Goal: Task Accomplishment & Management: Complete application form

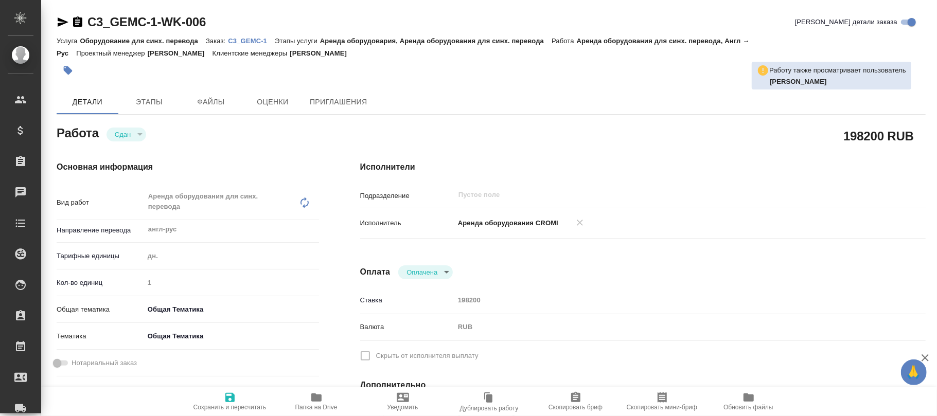
type textarea "Аренда оборудования для синх. перевода"
type textarea "x"
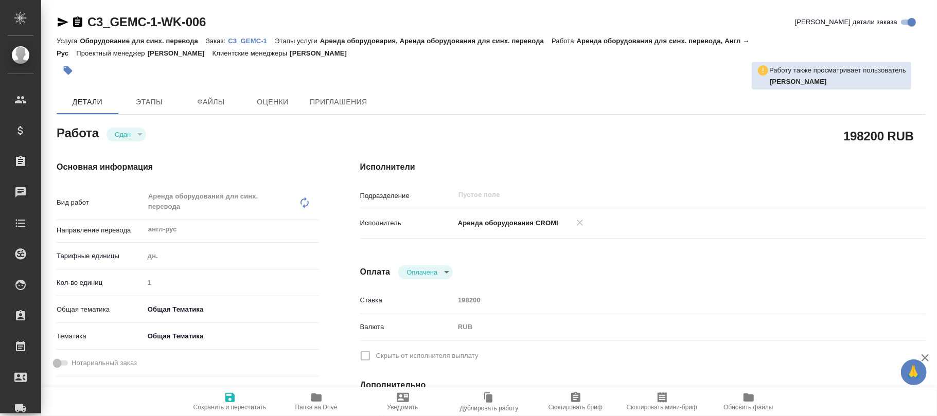
type textarea "x"
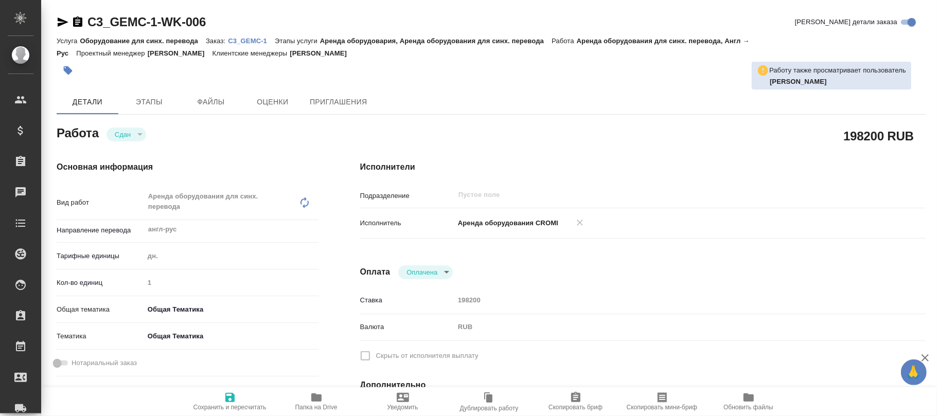
type textarea "x"
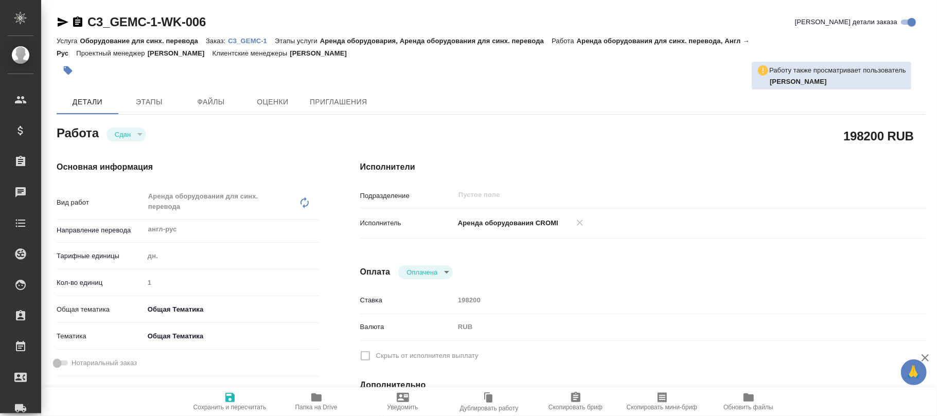
type textarea "x"
click at [231, 400] on icon "button" at bounding box center [230, 398] width 12 height 12
type textarea "x"
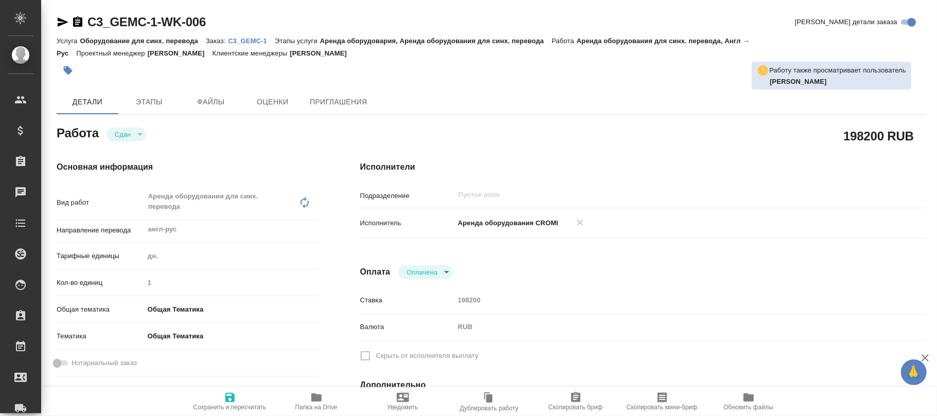
type textarea "x"
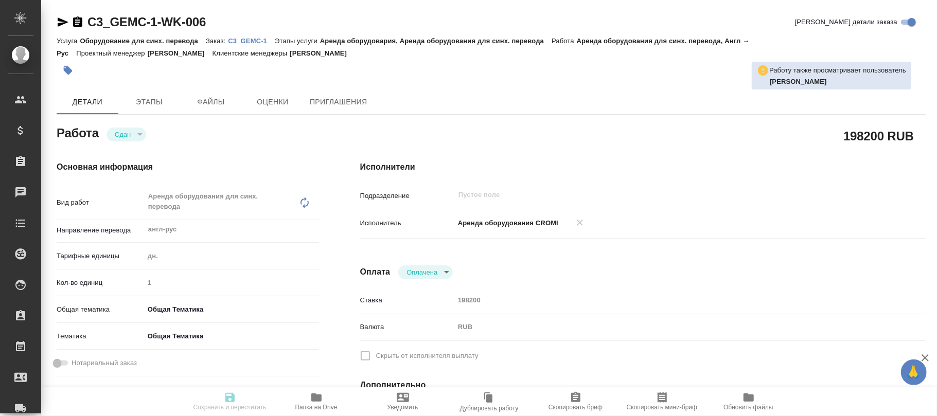
type textarea "x"
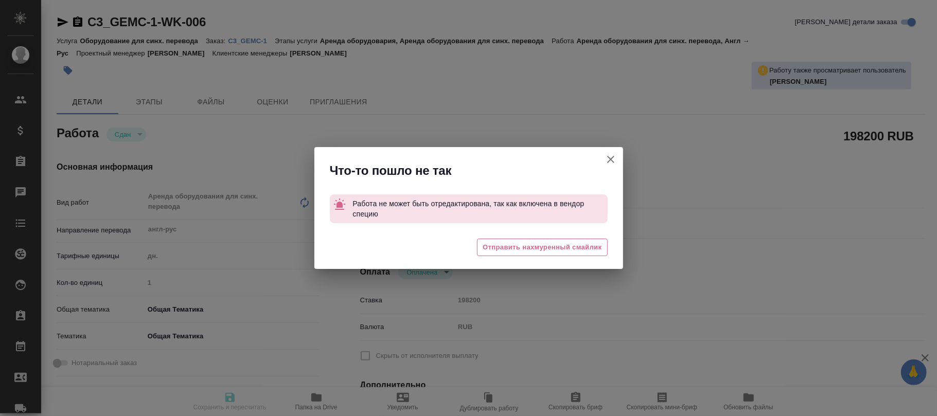
type textarea "x"
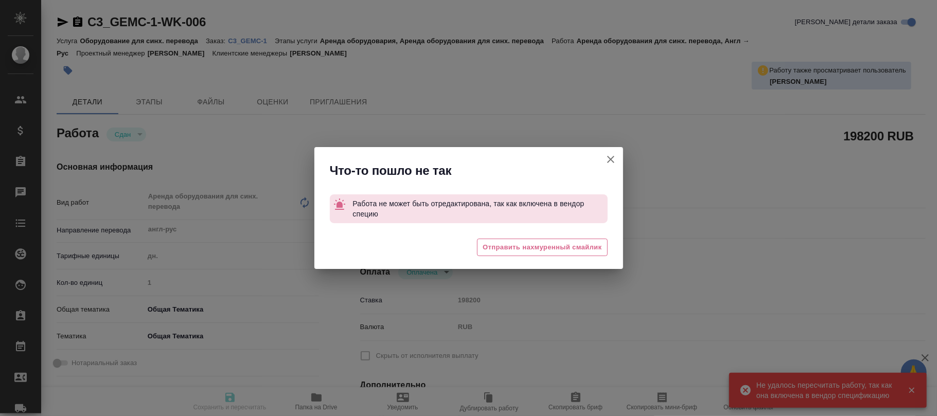
type input "closed"
type textarea "Аренда оборудования для синх. перевода"
type textarea "x"
type input "англ-рус"
type input "5a8b1489cc6b4906c91bfd8a"
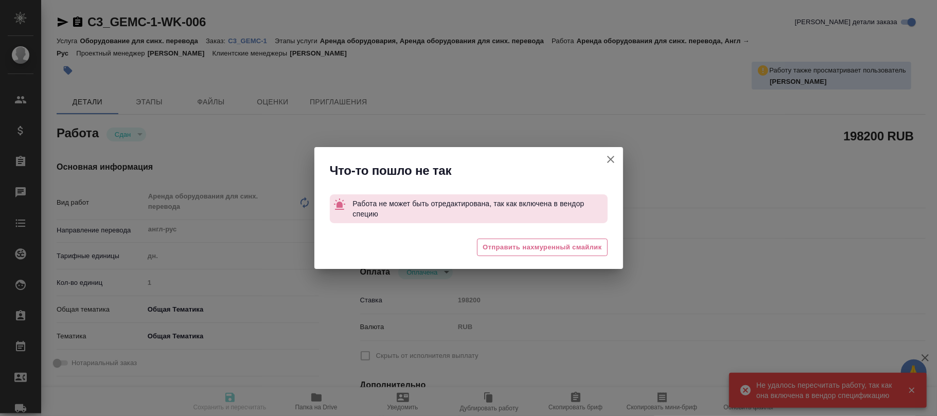
type input "1"
type input "obtem"
type input "6012b1ca196b0e5c9229a120"
type input "[DATE] 18:53"
type input "[DATE] 18:00"
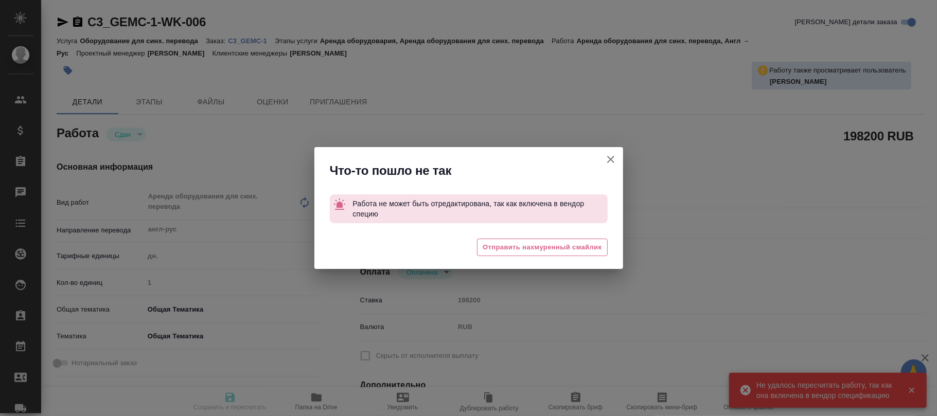
type input "[DATE] 13:05"
type input "[DATE] 18:00"
type input "payed"
type input "198200"
type input "RUB"
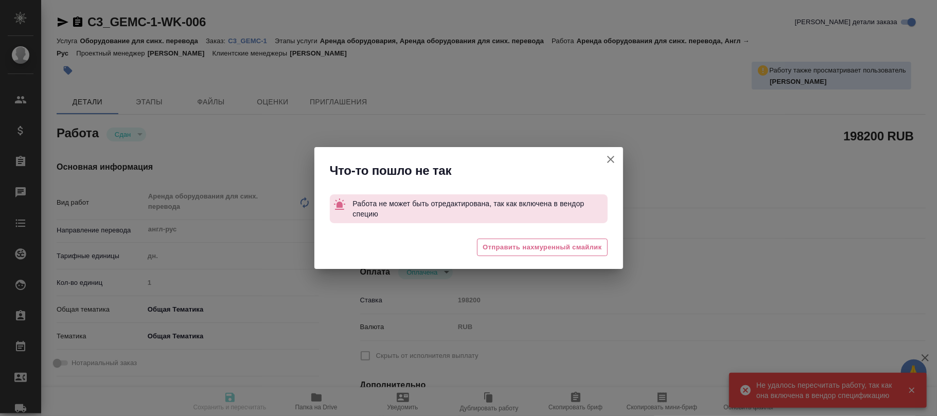
type input "[PERSON_NAME]"
type textarea "x"
type input "C3_GEMC-1"
type input "Оборудование для синх. перевода"
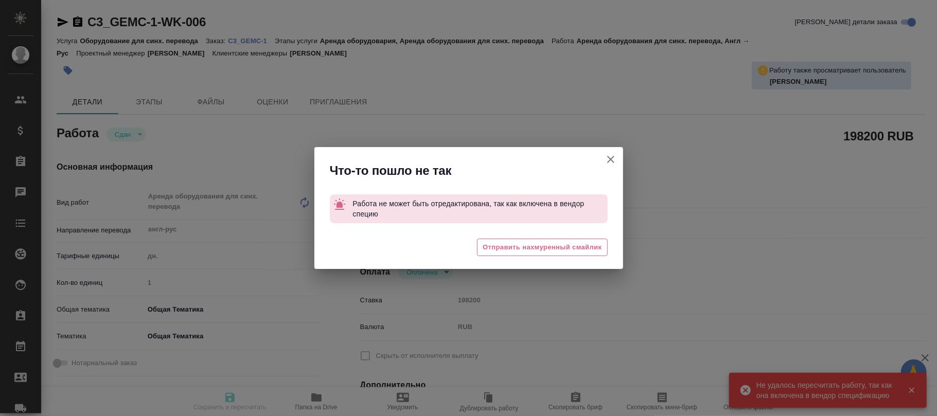
type input "Аренда оборудовария, Аренда оборудования для синх. перевода"
type input "[PERSON_NAME]"
type input "/Clients/Национальная Геммологическая Ассоциация/Orders/C3_GEMC-1"
type textarea "x"
type textarea "Lor ipsumdol: sitamet Consectetur adipiscingel, s doeiusmo temporincidi utlabor…"
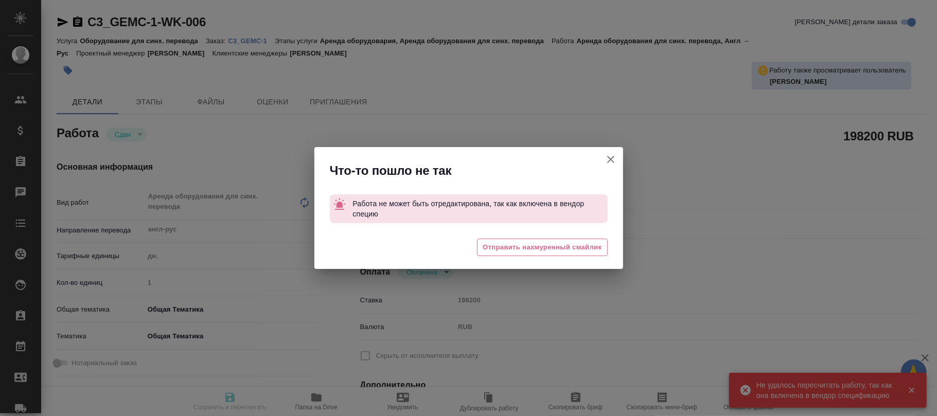
type textarea "x"
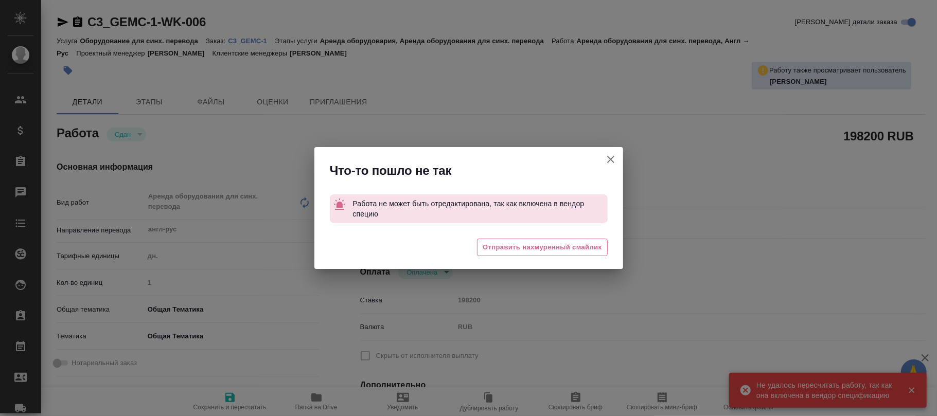
type textarea "x"
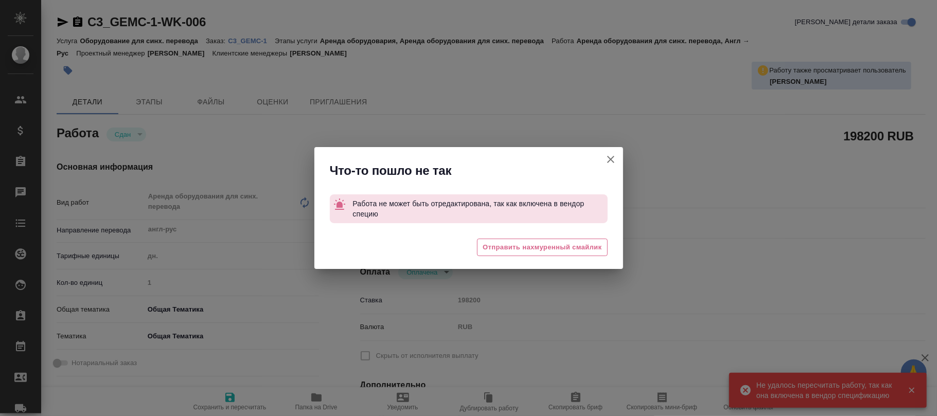
type textarea "x"
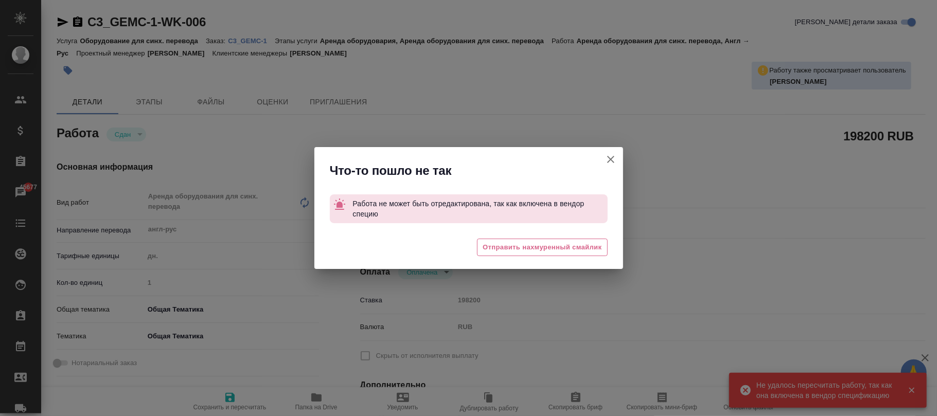
type textarea "x"
click at [611, 161] on icon "button" at bounding box center [611, 159] width 12 height 12
type textarea "x"
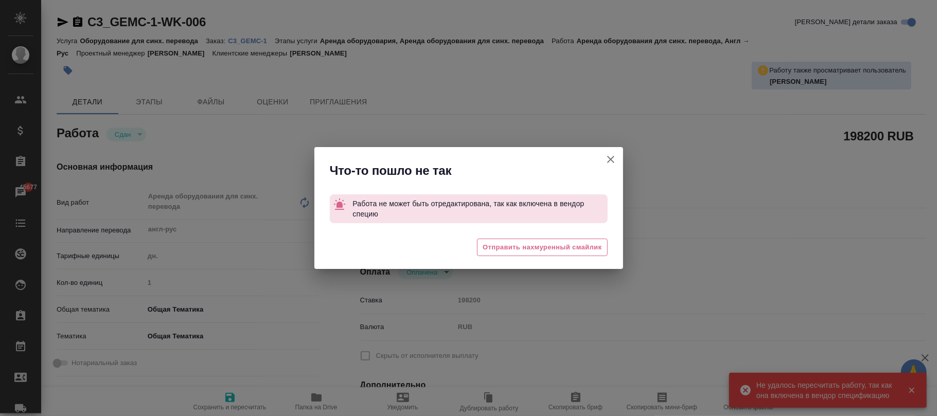
type textarea "x"
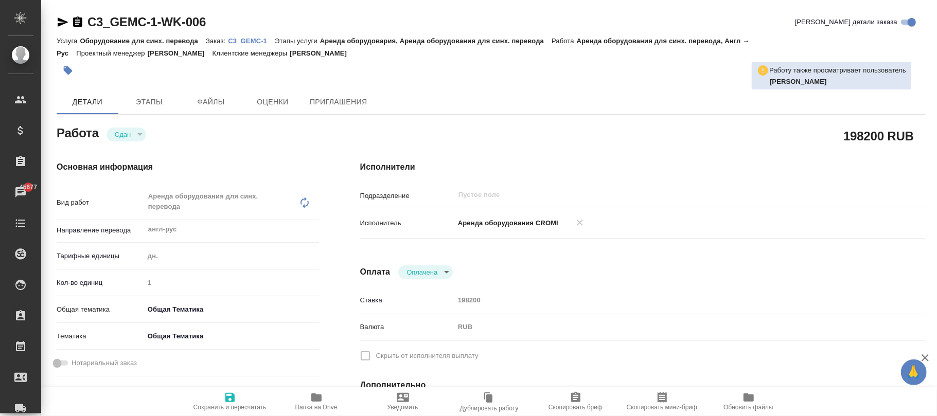
type textarea "x"
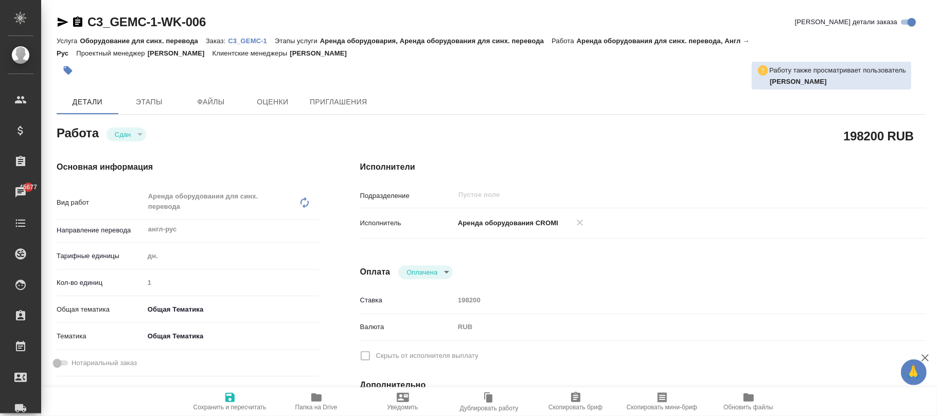
type textarea "x"
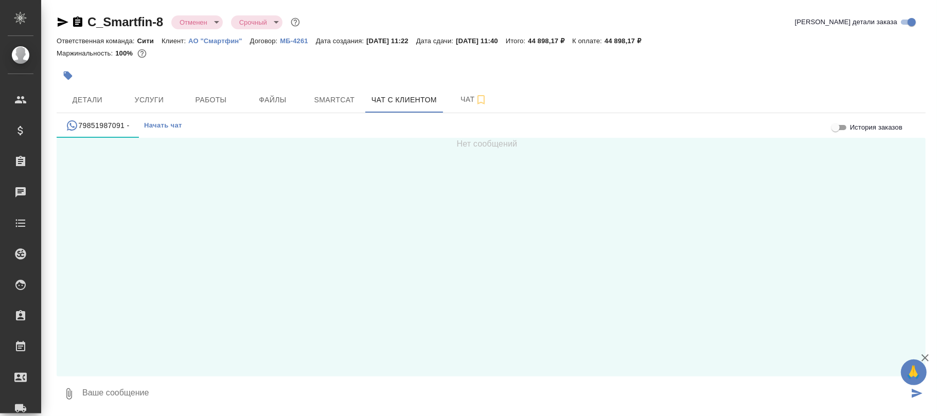
click at [195, 24] on body "🙏 .cls-1 fill:#fff; AWATERA [PERSON_NAME]fokina Клиенты Спецификации Заказы Чат…" at bounding box center [468, 208] width 937 height 416
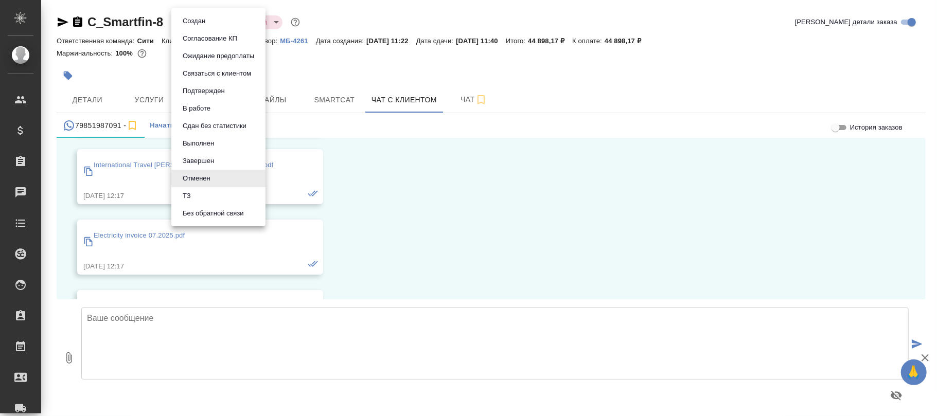
click at [200, 22] on button "Создан" at bounding box center [194, 20] width 29 height 11
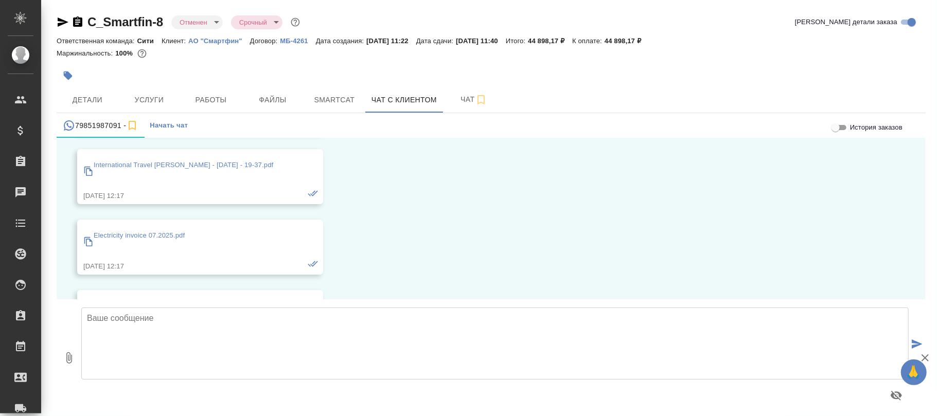
scroll to position [4895, 0]
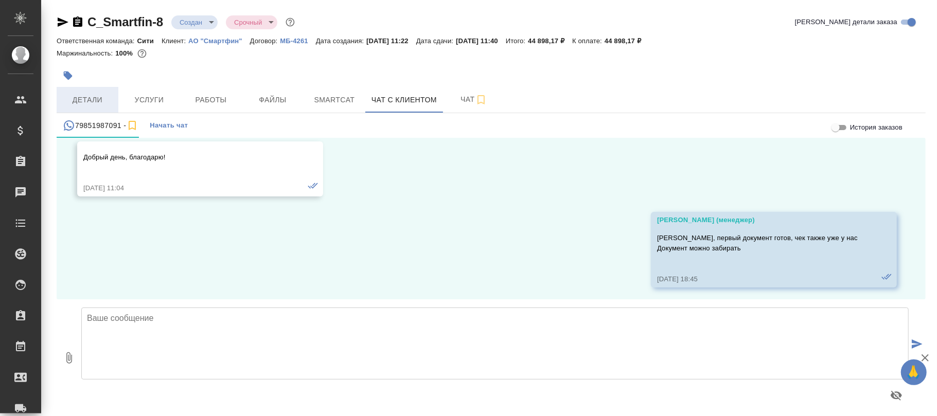
click at [98, 100] on span "Детали" at bounding box center [87, 100] width 49 height 13
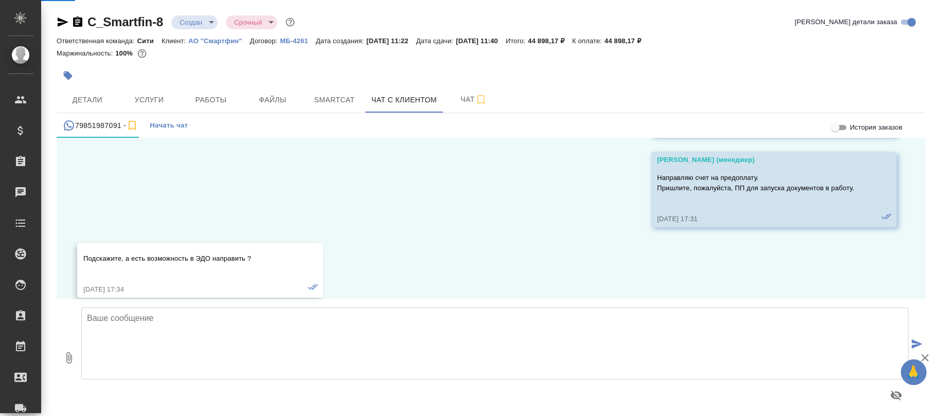
scroll to position [3690, 0]
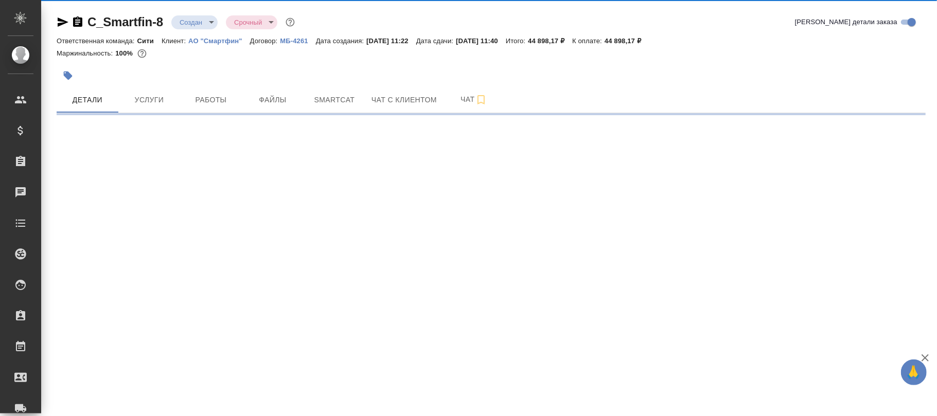
select select "RU"
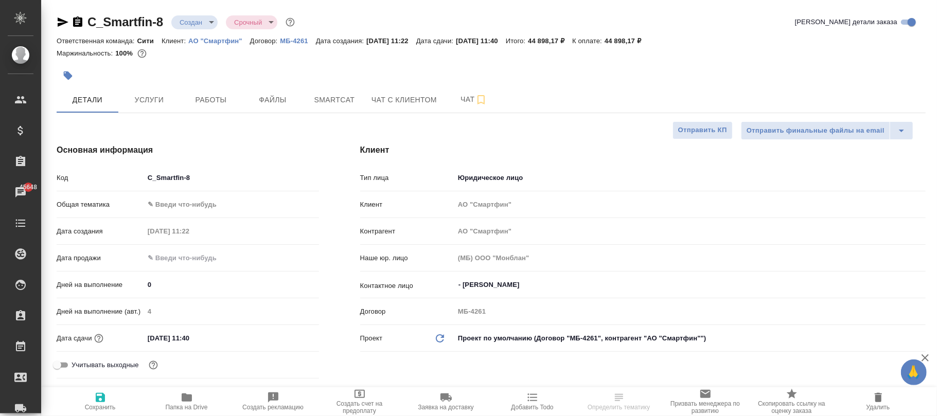
type textarea "x"
click at [106, 398] on span "Сохранить" at bounding box center [100, 402] width 74 height 20
type textarea "x"
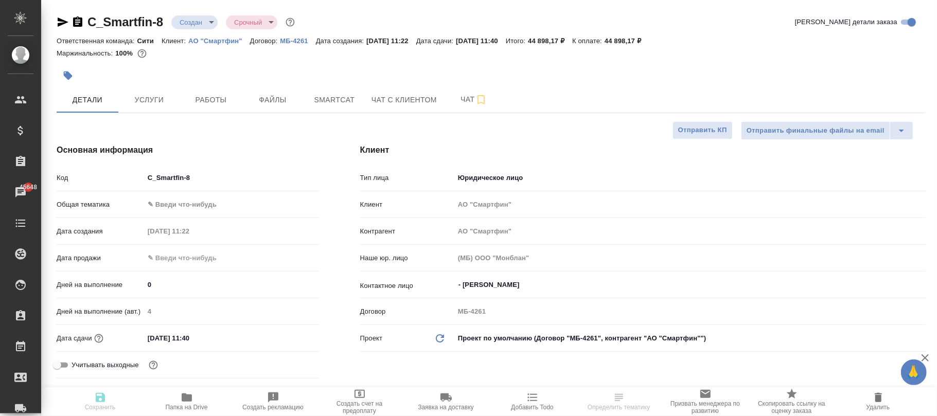
type textarea "x"
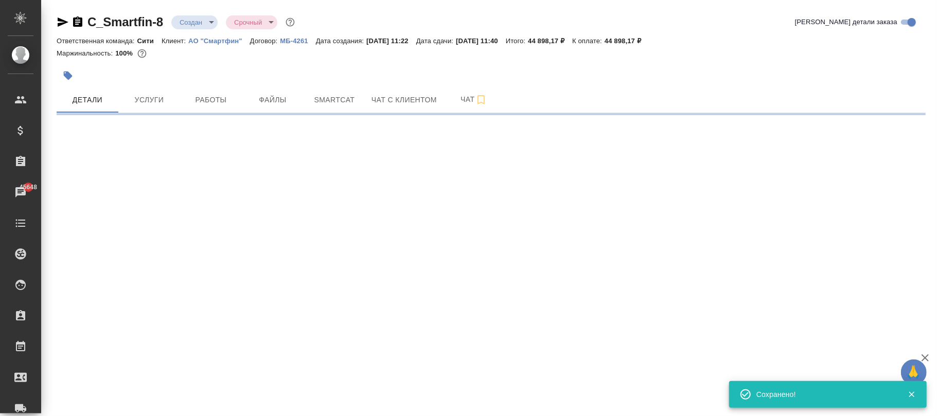
select select "RU"
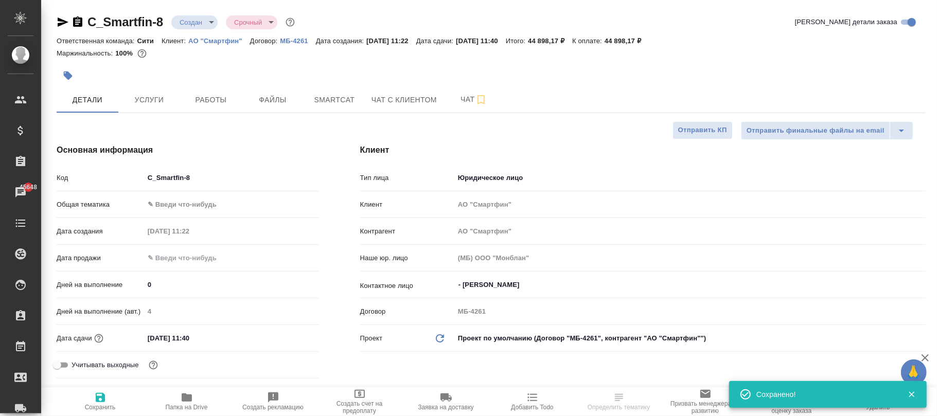
select select "RU"
type textarea "x"
